Goal: Check status: Check status

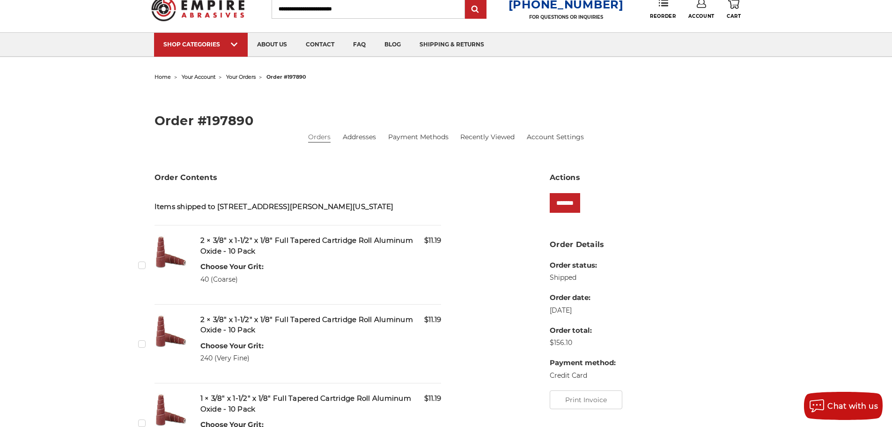
scroll to position [31, 0]
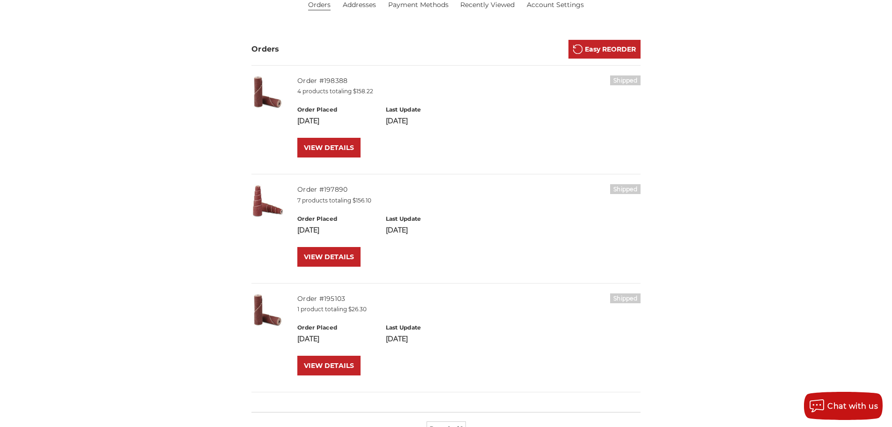
scroll to position [94, 0]
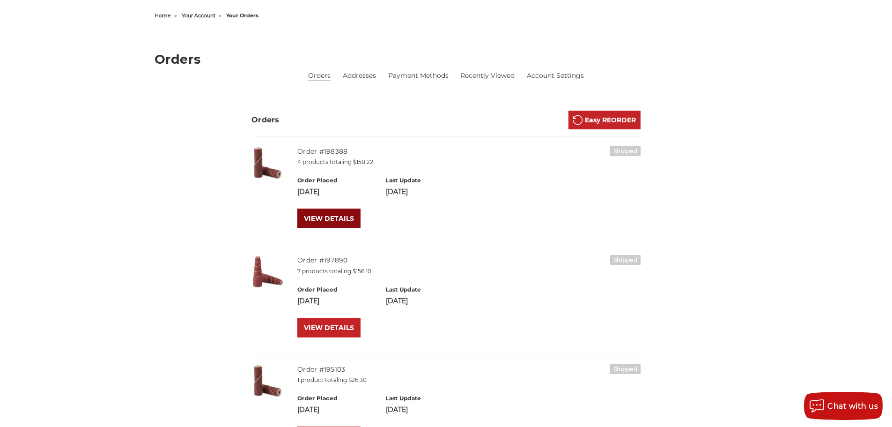
click at [321, 216] on link "VIEW DETAILS" at bounding box center [328, 218] width 63 height 20
click at [320, 330] on link "VIEW DETAILS" at bounding box center [328, 328] width 63 height 20
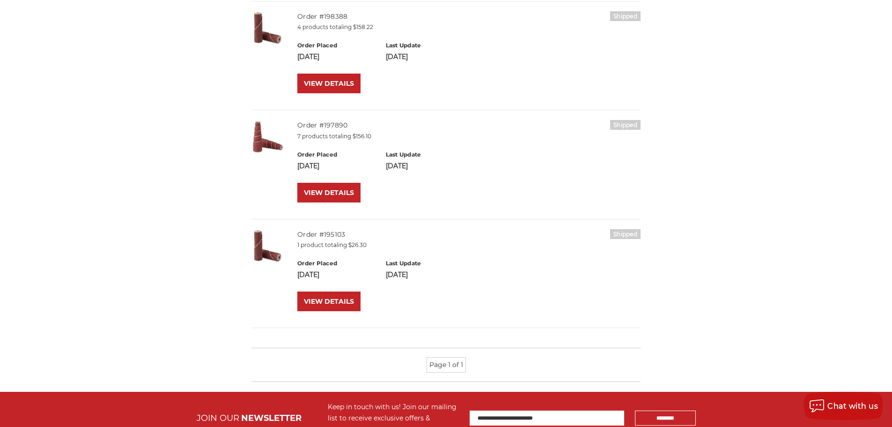
scroll to position [234, 0]
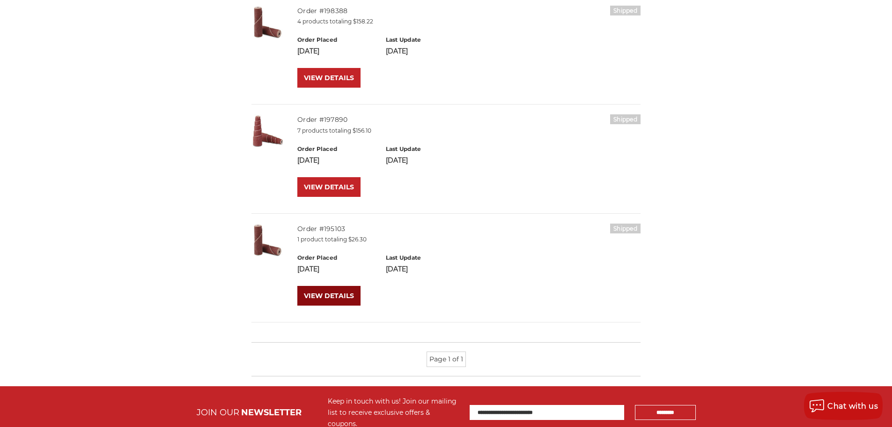
click at [315, 297] on link "VIEW DETAILS" at bounding box center [328, 296] width 63 height 20
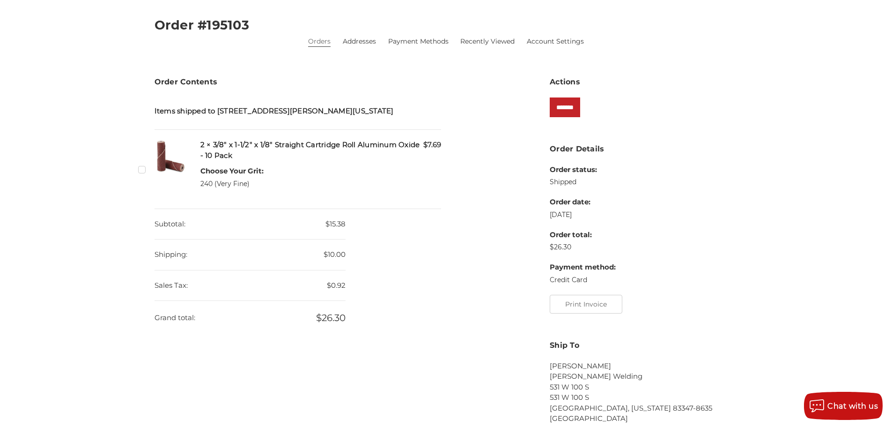
scroll to position [125, 0]
